Goal: Navigation & Orientation: Find specific page/section

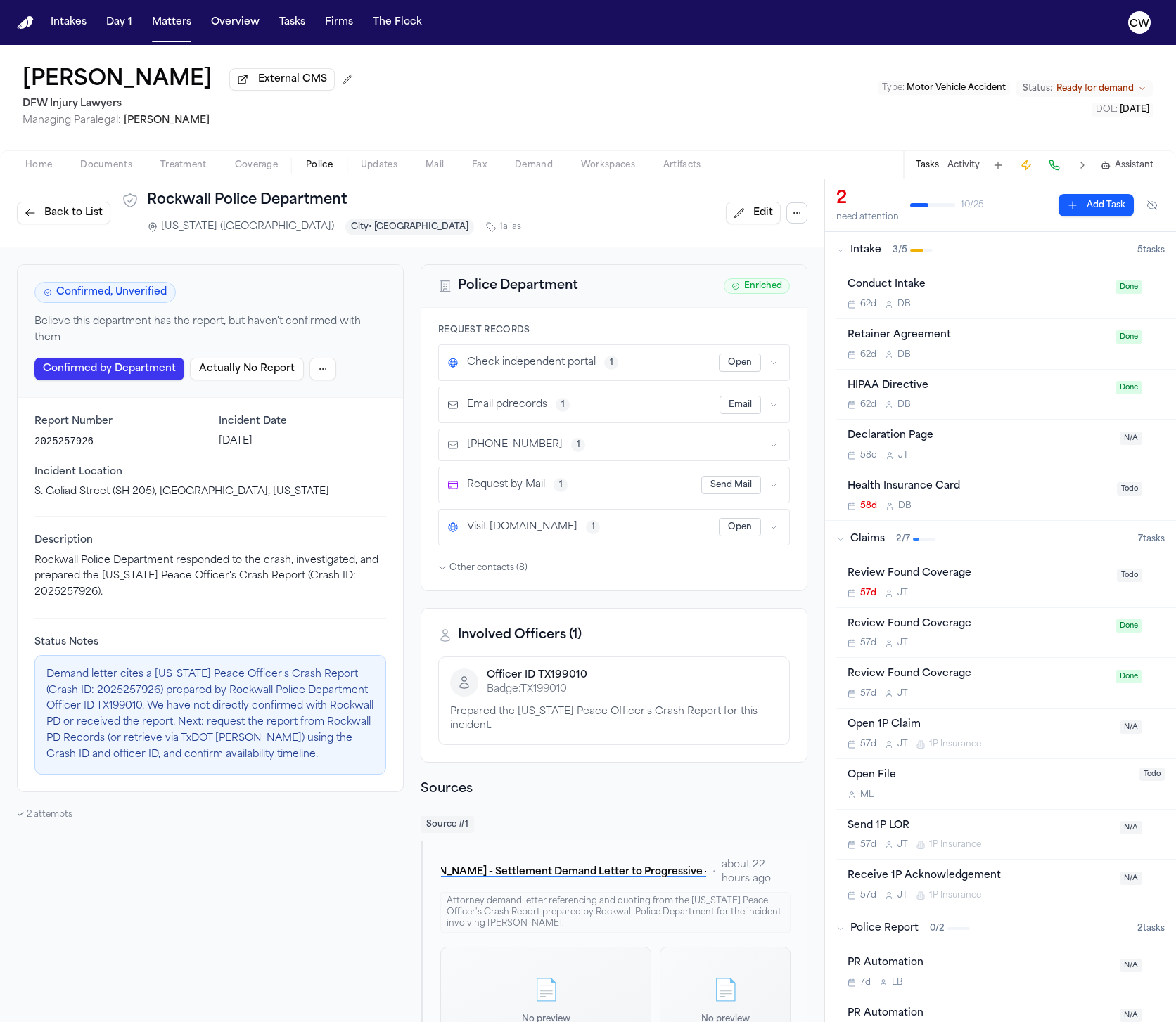
click at [55, 220] on span "Back to List" at bounding box center [74, 213] width 59 height 14
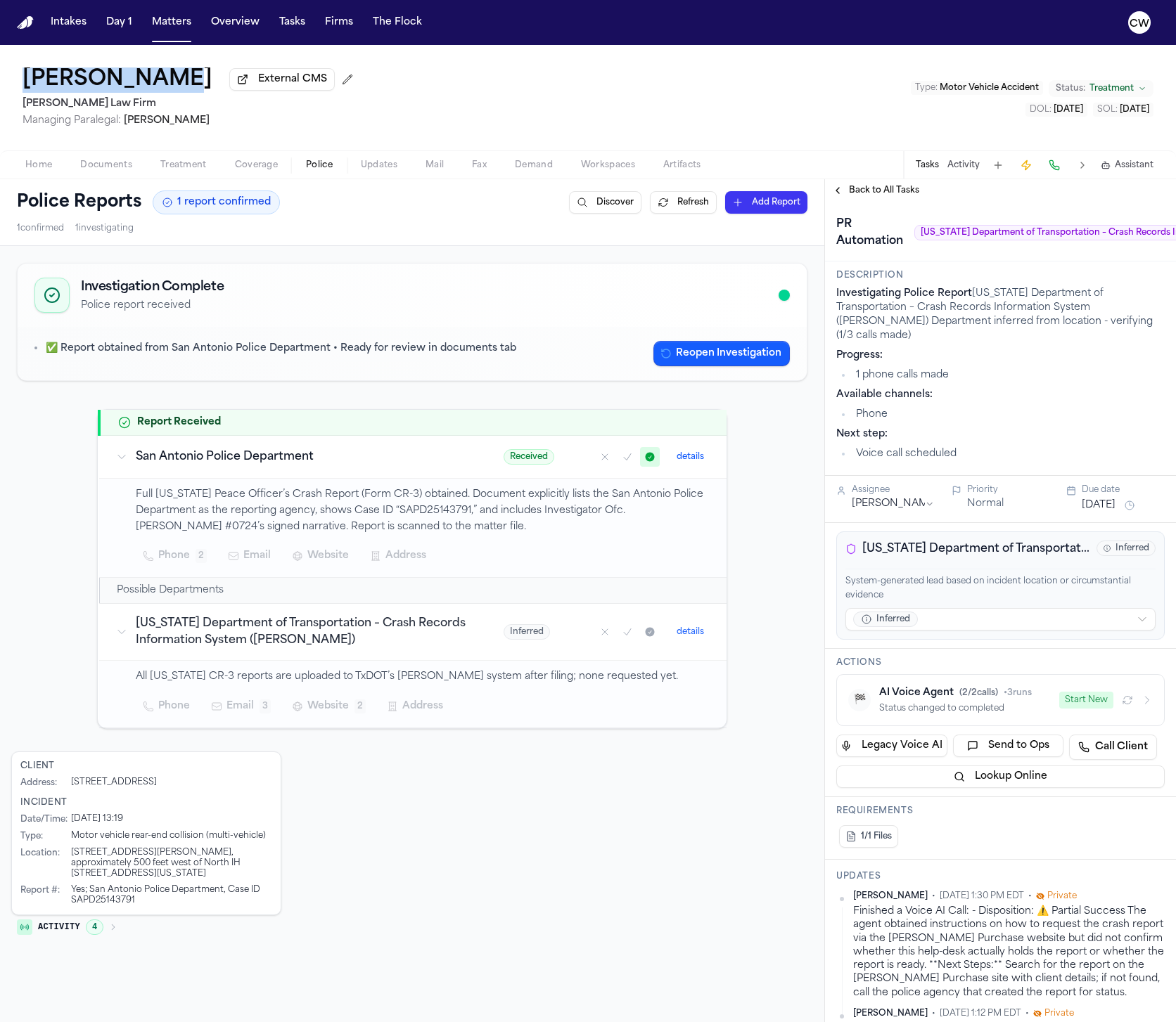
drag, startPoint x: 171, startPoint y: 84, endPoint x: 26, endPoint y: 83, distance: 145.0
click at [26, 83] on div "[PERSON_NAME] External CMS" at bounding box center [190, 80] width 337 height 26
copy h1 "[PERSON_NAME]"
click at [870, 196] on span "Back to All Tasks" at bounding box center [884, 190] width 70 height 12
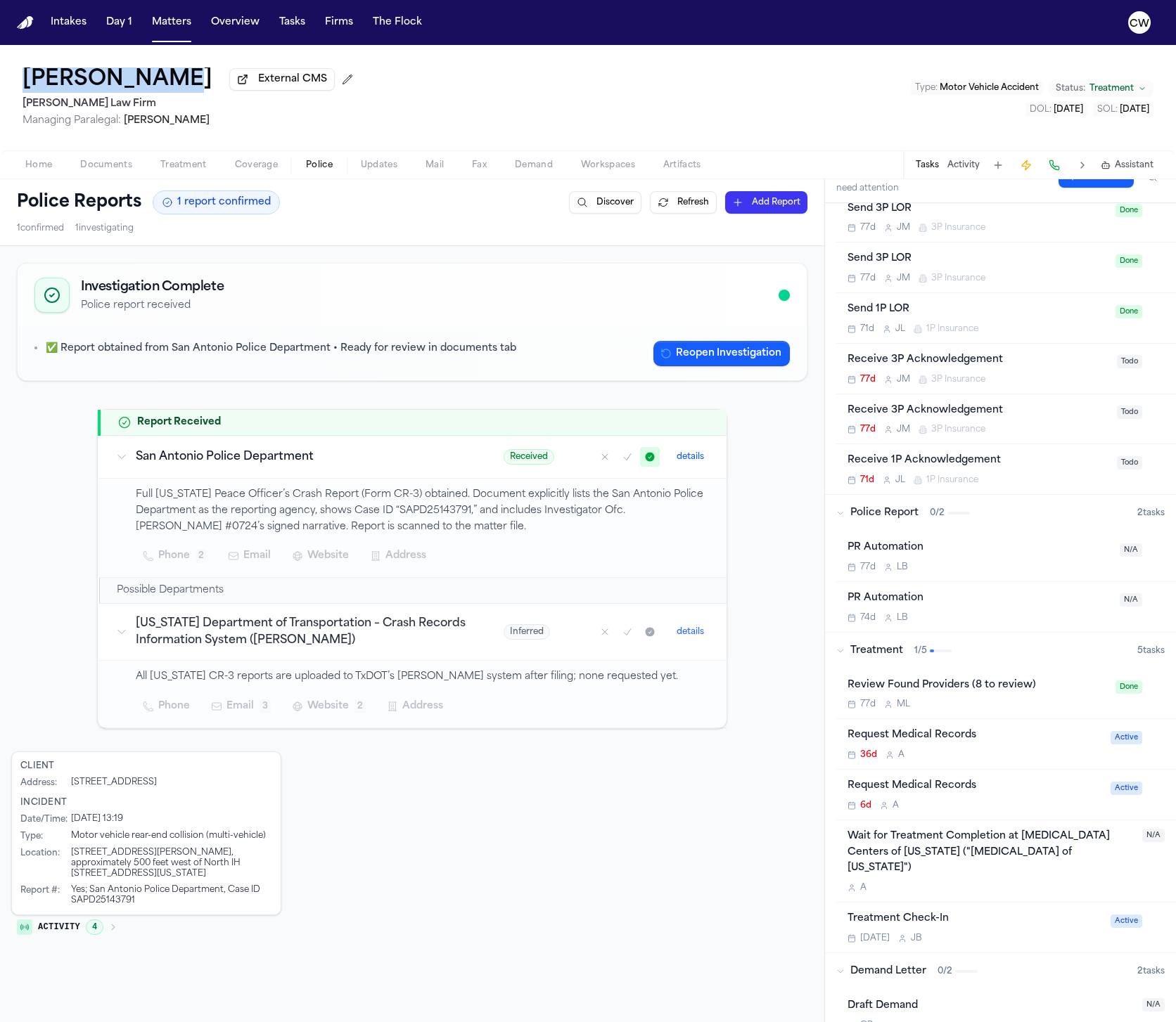
scroll to position [821, 0]
click at [961, 599] on div "PR Automation" at bounding box center [979, 597] width 264 height 16
